Goal: Find specific page/section

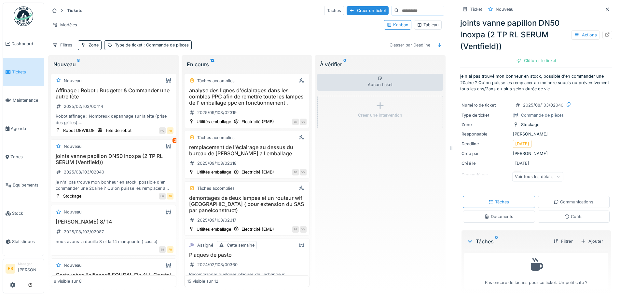
scroll to position [642, 0]
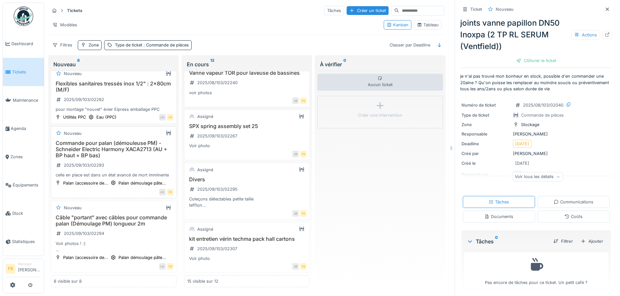
click at [140, 140] on h3 "Commande pour palan (démouleuse PM) - Schneider Electric Harmony XACA2713 (AU +…" at bounding box center [114, 149] width 120 height 19
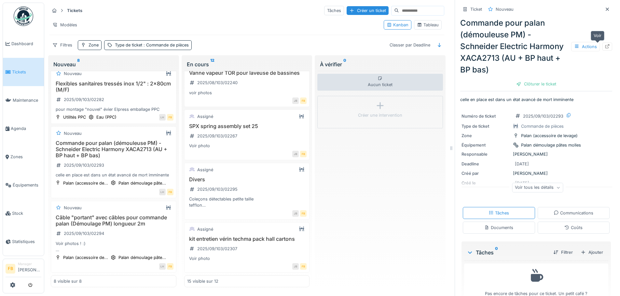
click at [605, 44] on icon at bounding box center [607, 46] width 5 height 4
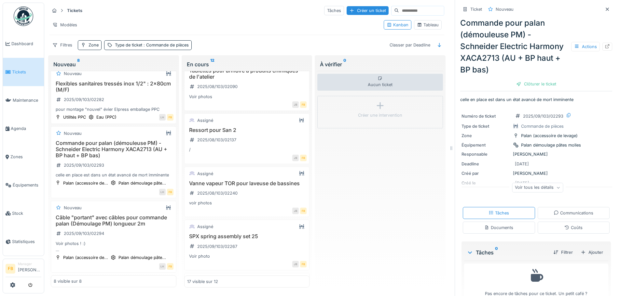
scroll to position [778, 0]
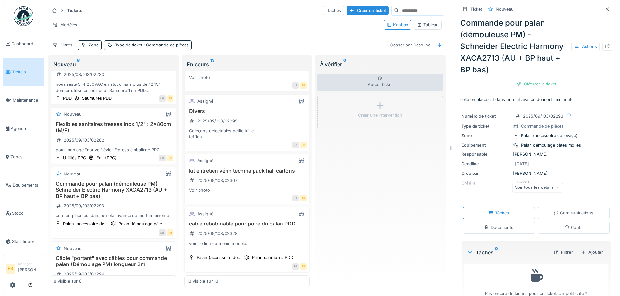
scroll to position [352, 0]
